Goal: Task Accomplishment & Management: Use online tool/utility

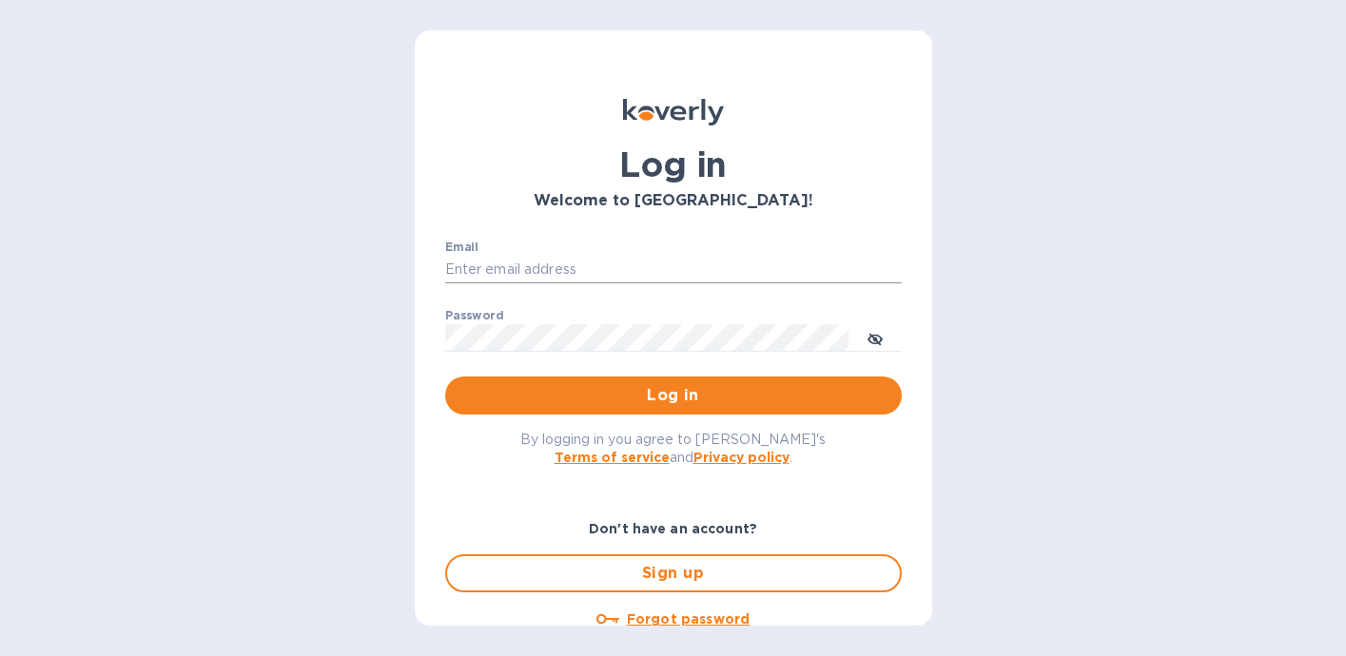
click at [643, 266] on input "Email" at bounding box center [673, 270] width 457 height 29
click at [0, 656] on com-1password-button at bounding box center [0, 656] width 0 height 0
type input "[PERSON_NAME][EMAIL_ADDRESS][PERSON_NAME][DOMAIN_NAME]"
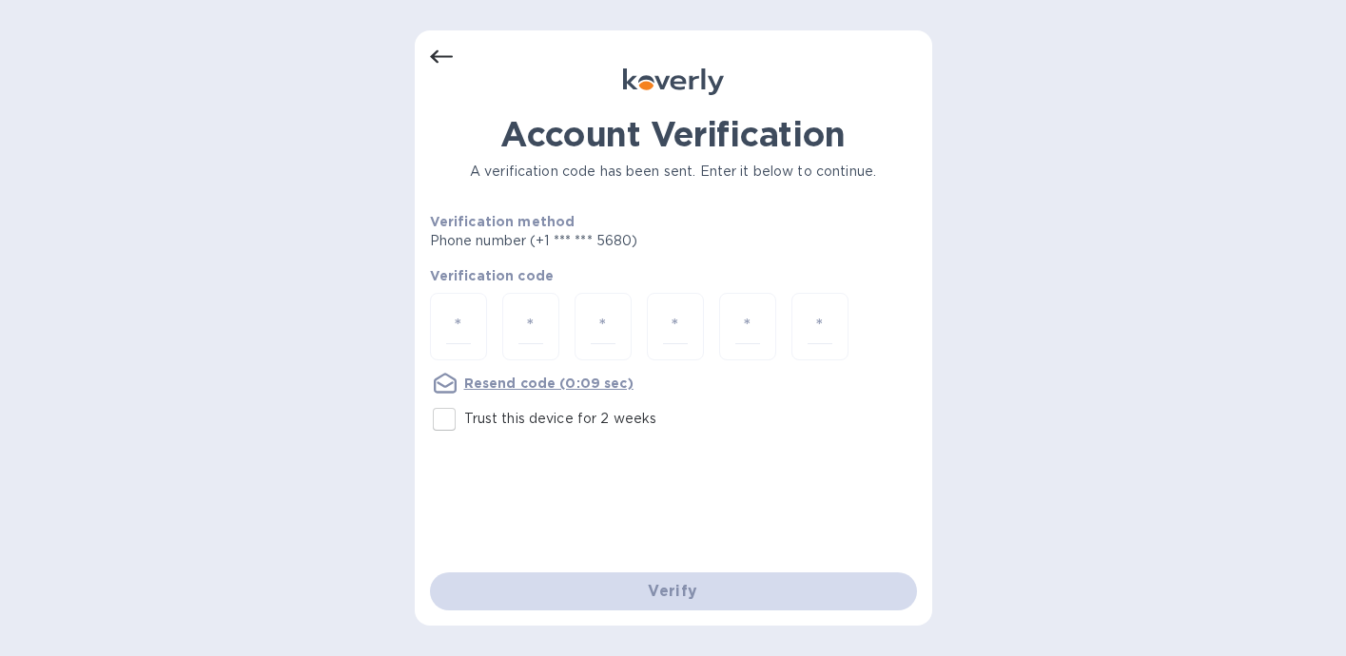
click at [443, 422] on input "Trust this device for 2 weeks" at bounding box center [444, 420] width 40 height 40
checkbox input "true"
click at [464, 335] on input "number" at bounding box center [458, 326] width 25 height 35
type input "2"
type input "0"
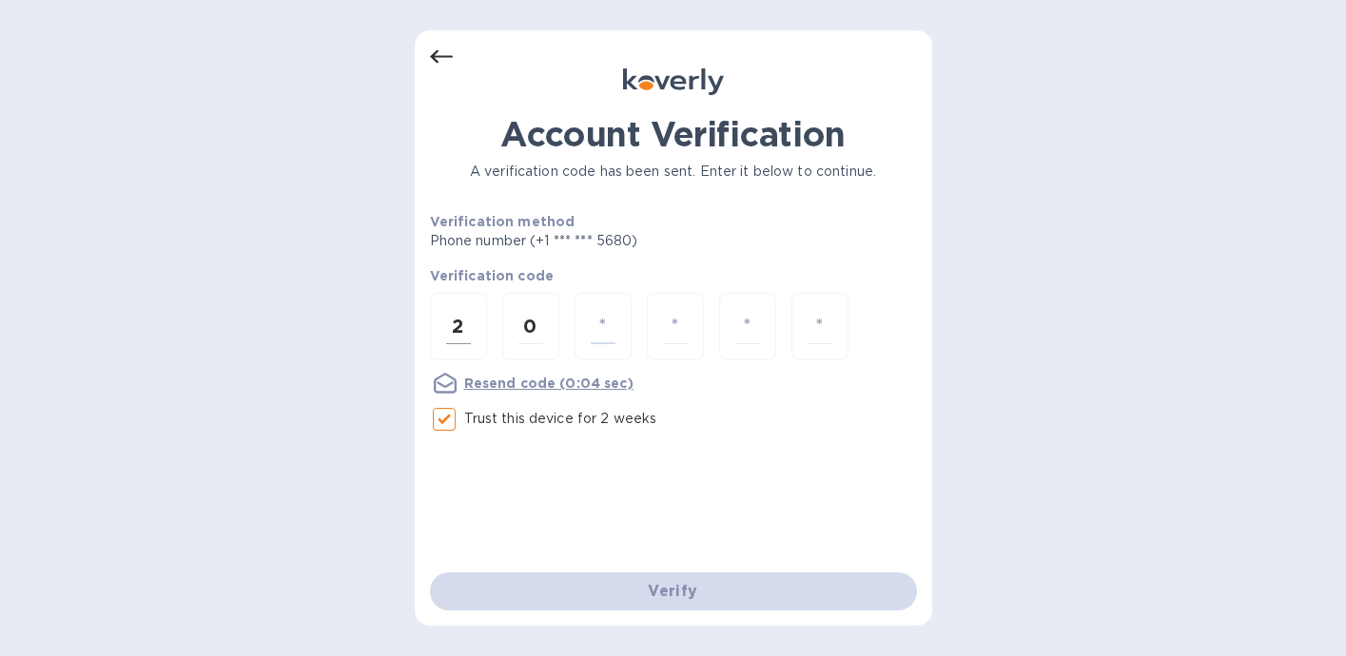
type input "9"
type input "4"
type input "8"
type input "3"
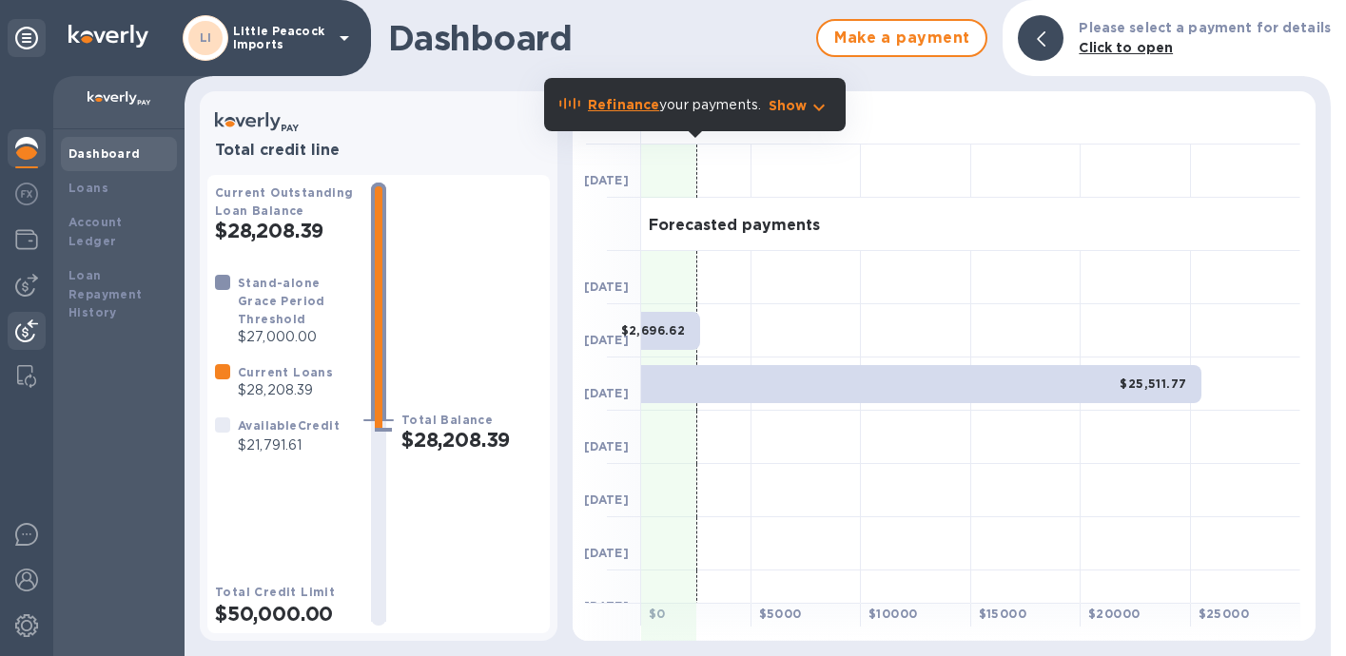
click at [25, 331] on img at bounding box center [26, 331] width 23 height 23
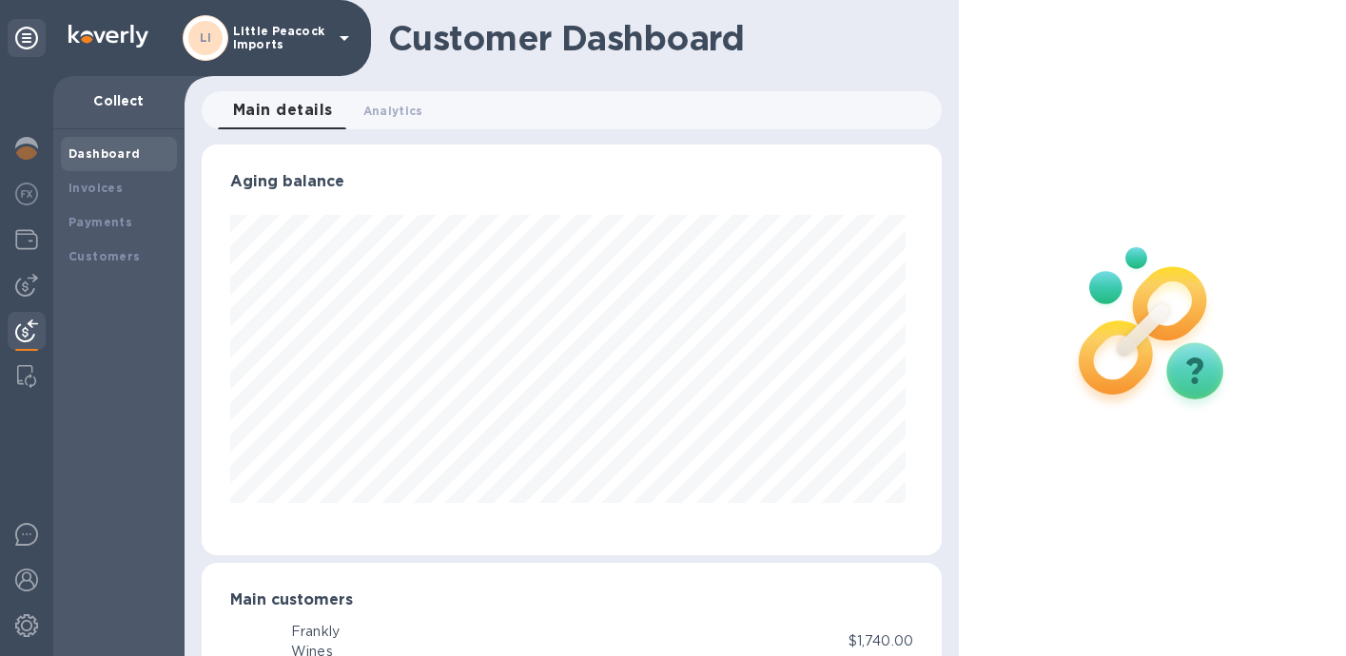
scroll to position [411, 733]
click at [108, 189] on b "Invoices" at bounding box center [96, 188] width 54 height 14
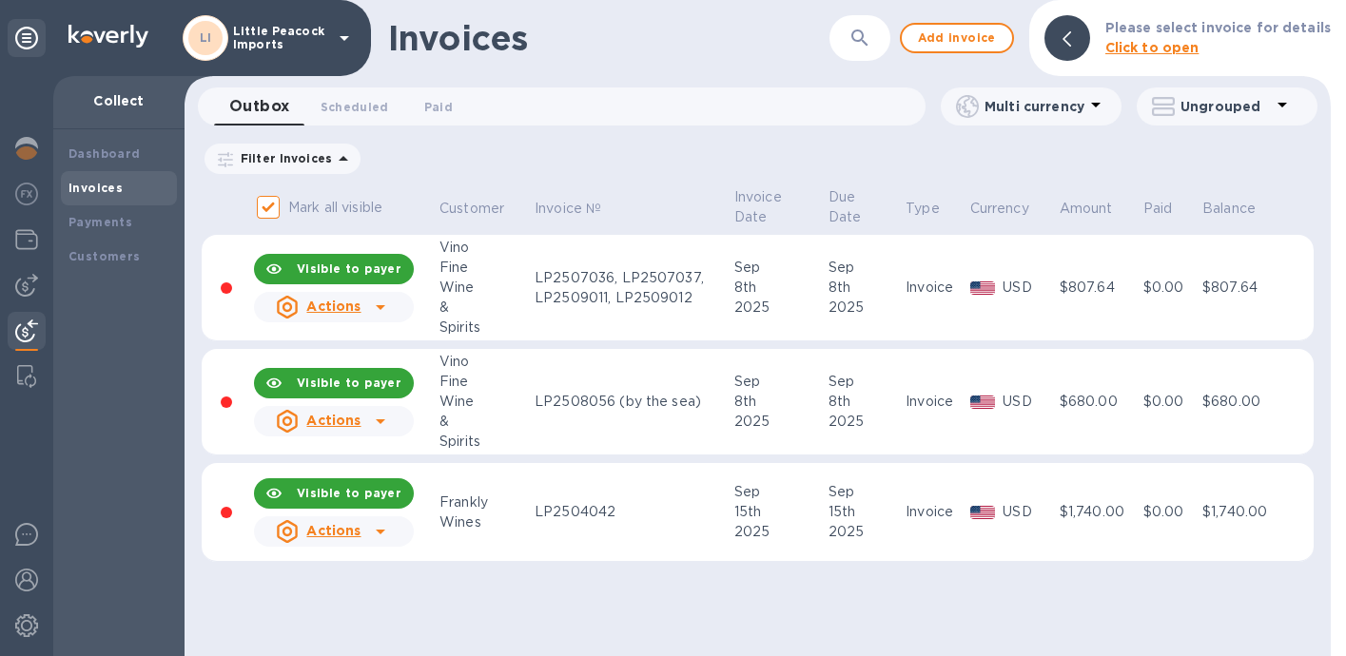
click at [379, 532] on icon at bounding box center [381, 532] width 10 height 5
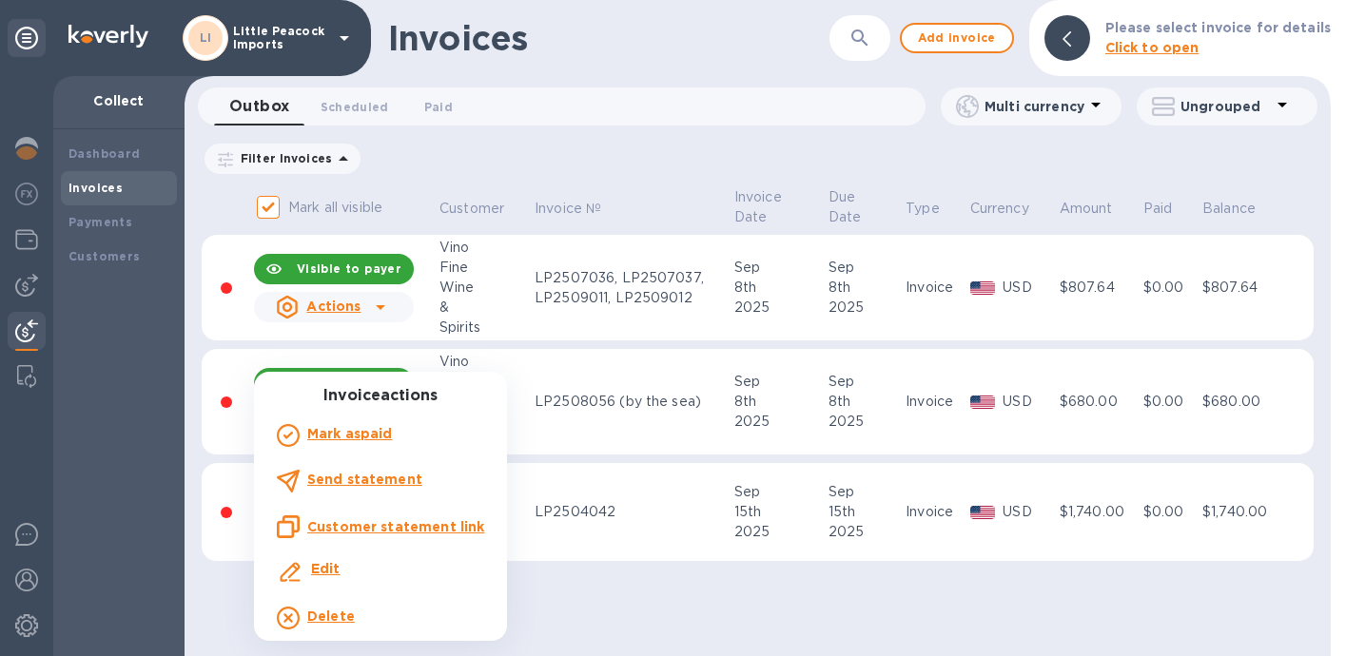
click at [361, 526] on u "Customer statement link" at bounding box center [395, 526] width 177 height 15
